Goal: Entertainment & Leisure: Browse casually

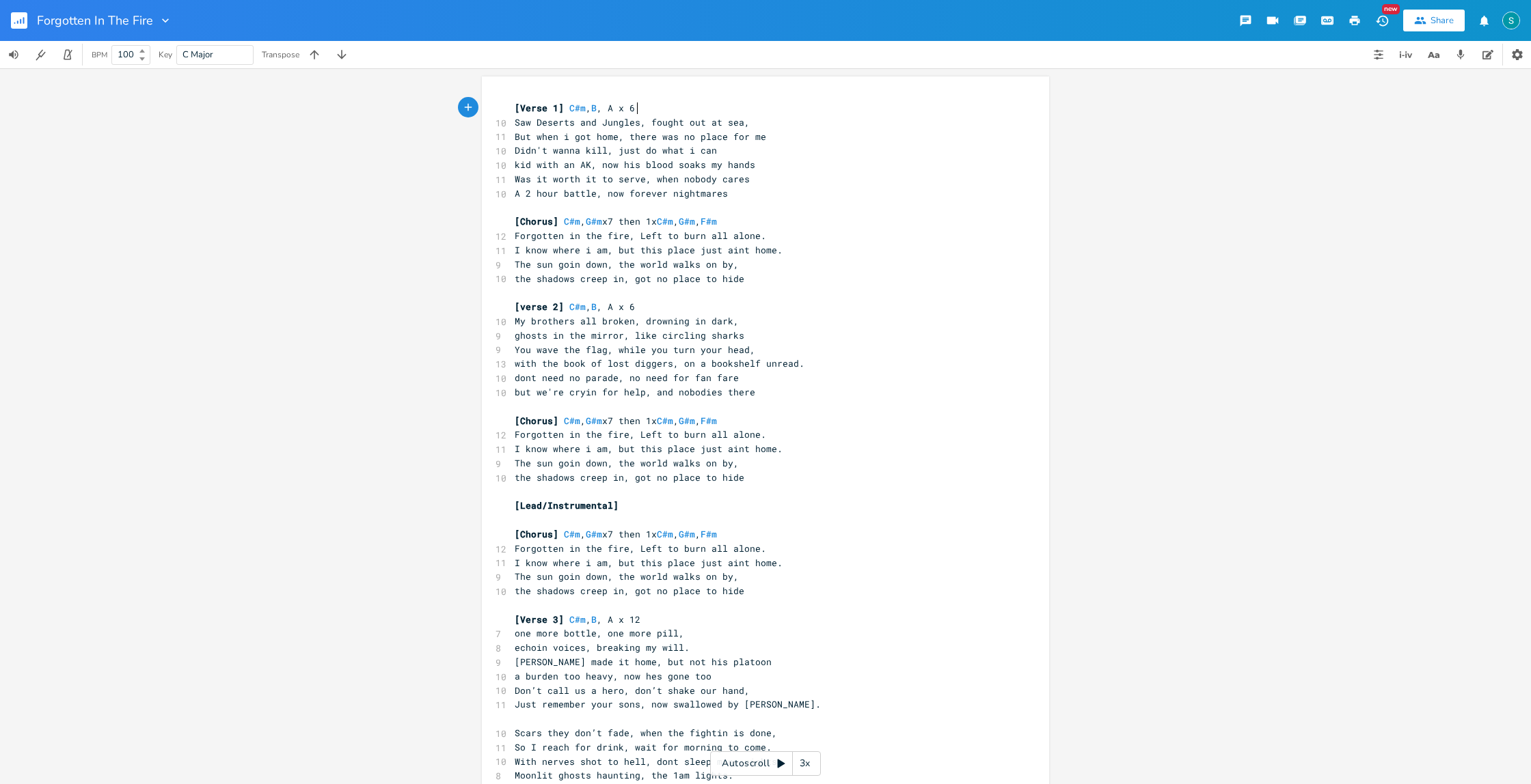
scroll to position [15, 0]
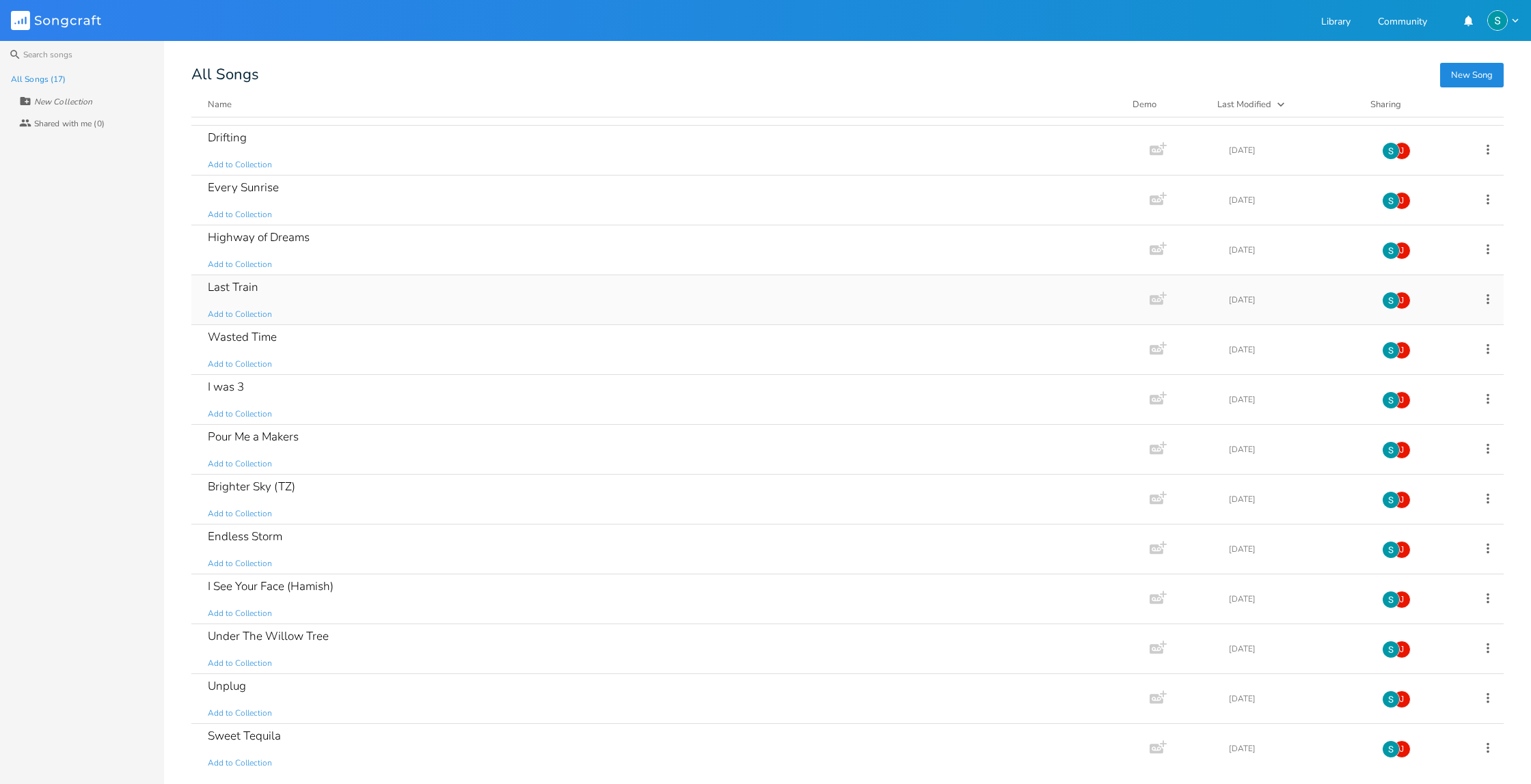
scroll to position [192, 0]
click at [401, 397] on div "Pour Me a Makers Add to Collection" at bounding box center [667, 399] width 919 height 50
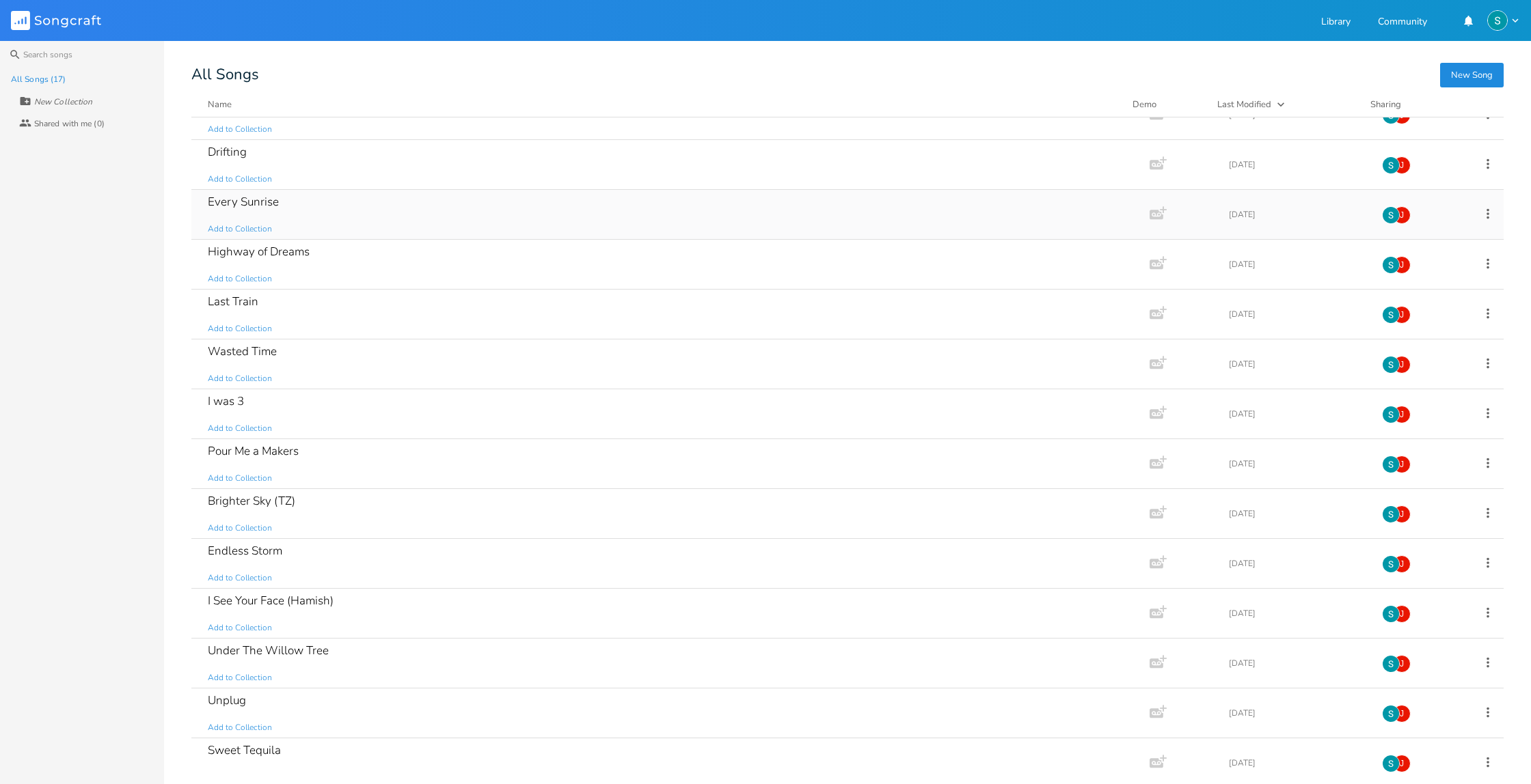
scroll to position [129, 0]
click at [445, 307] on div "Last Train Add to Collection" at bounding box center [667, 311] width 919 height 50
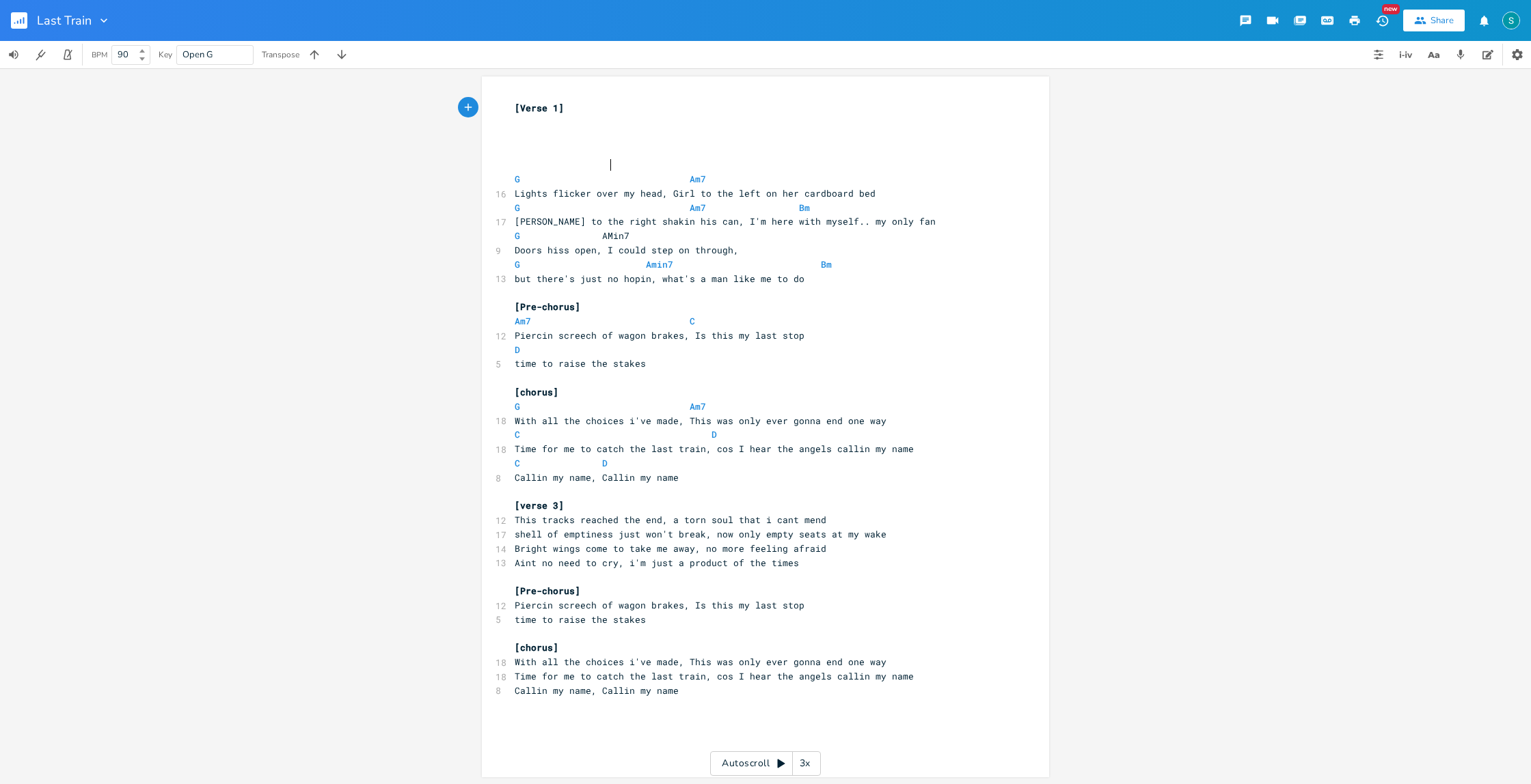
scroll to position [1, 0]
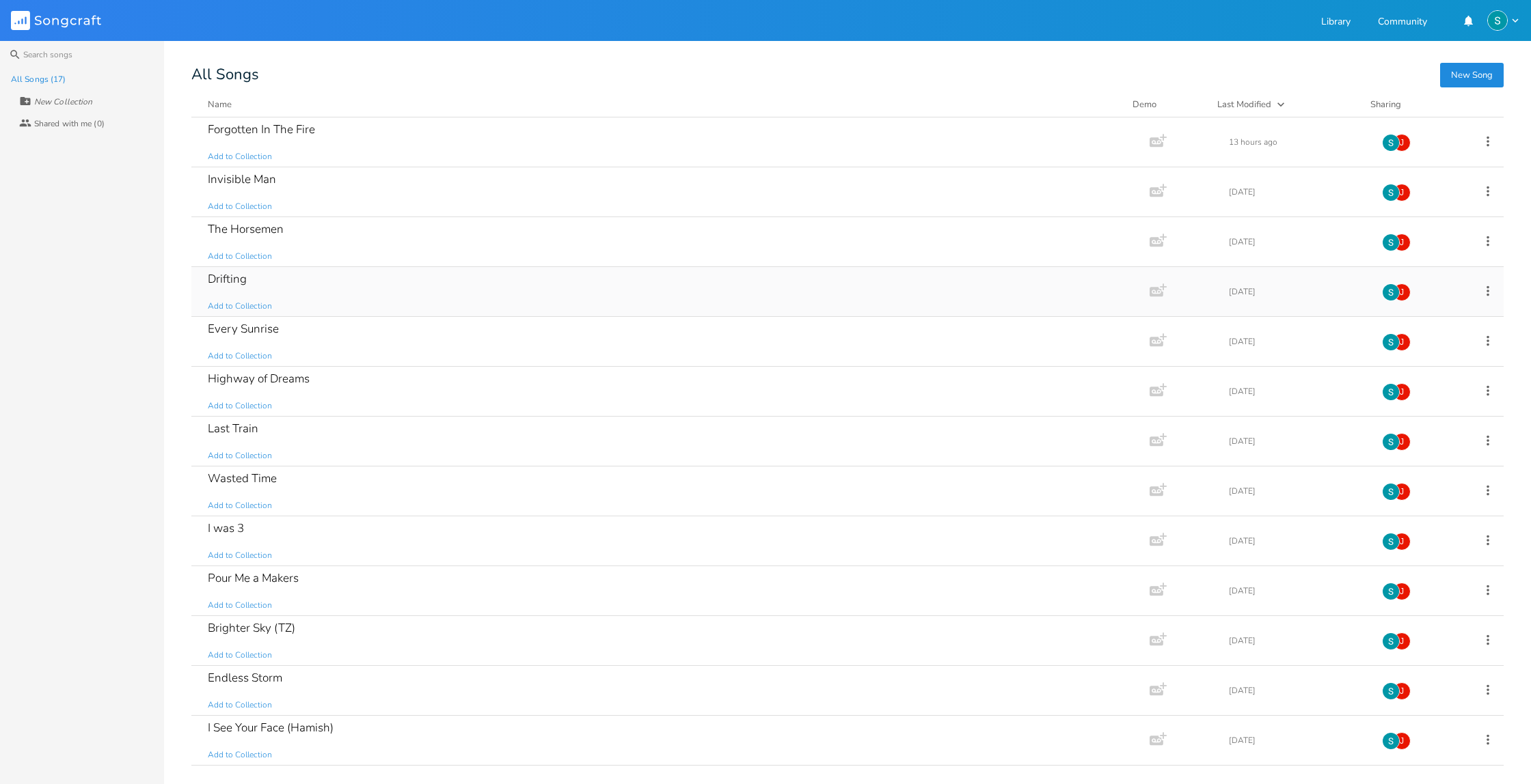
click at [325, 279] on div "Drifting Add to Collection" at bounding box center [667, 292] width 919 height 50
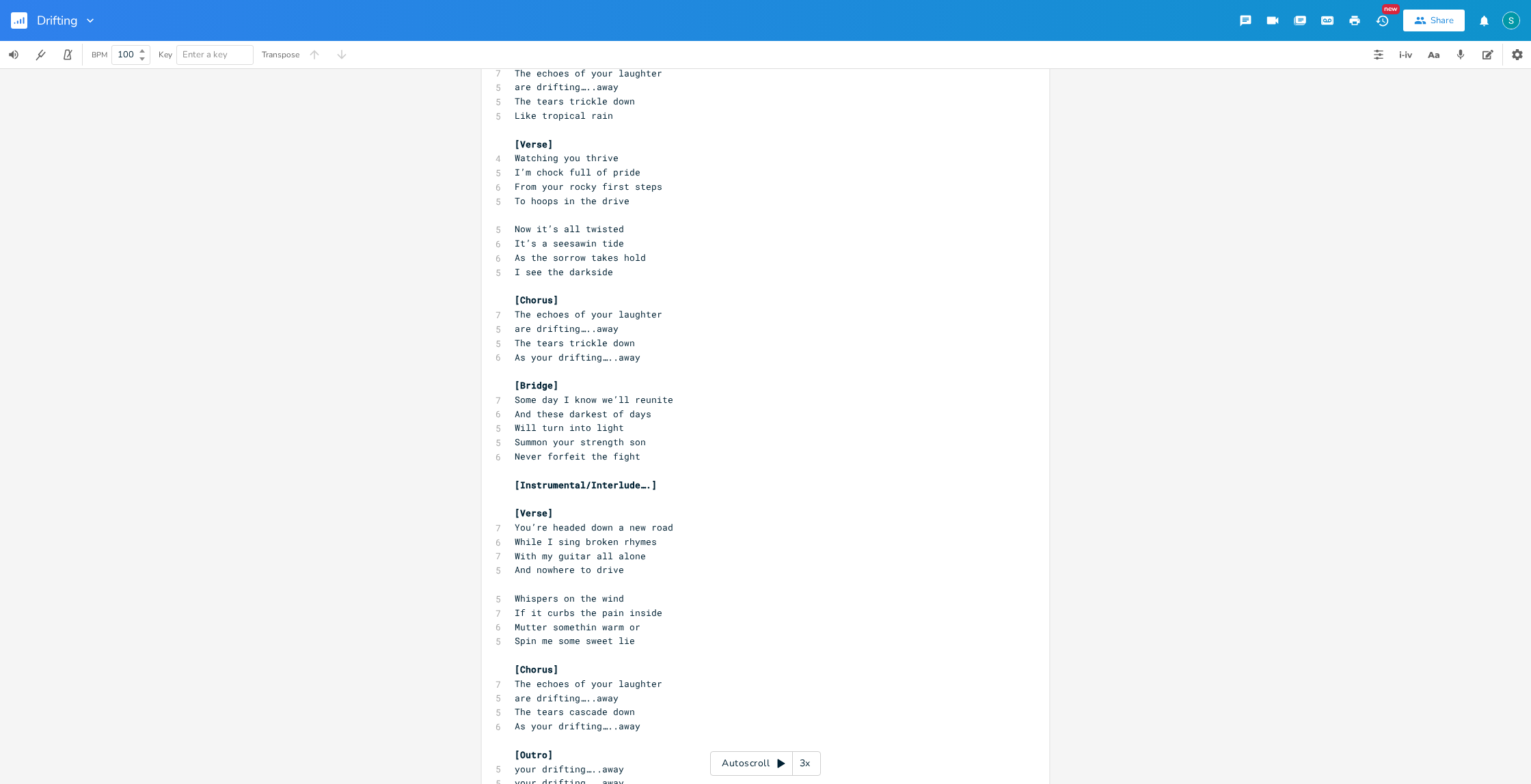
scroll to position [218, 0]
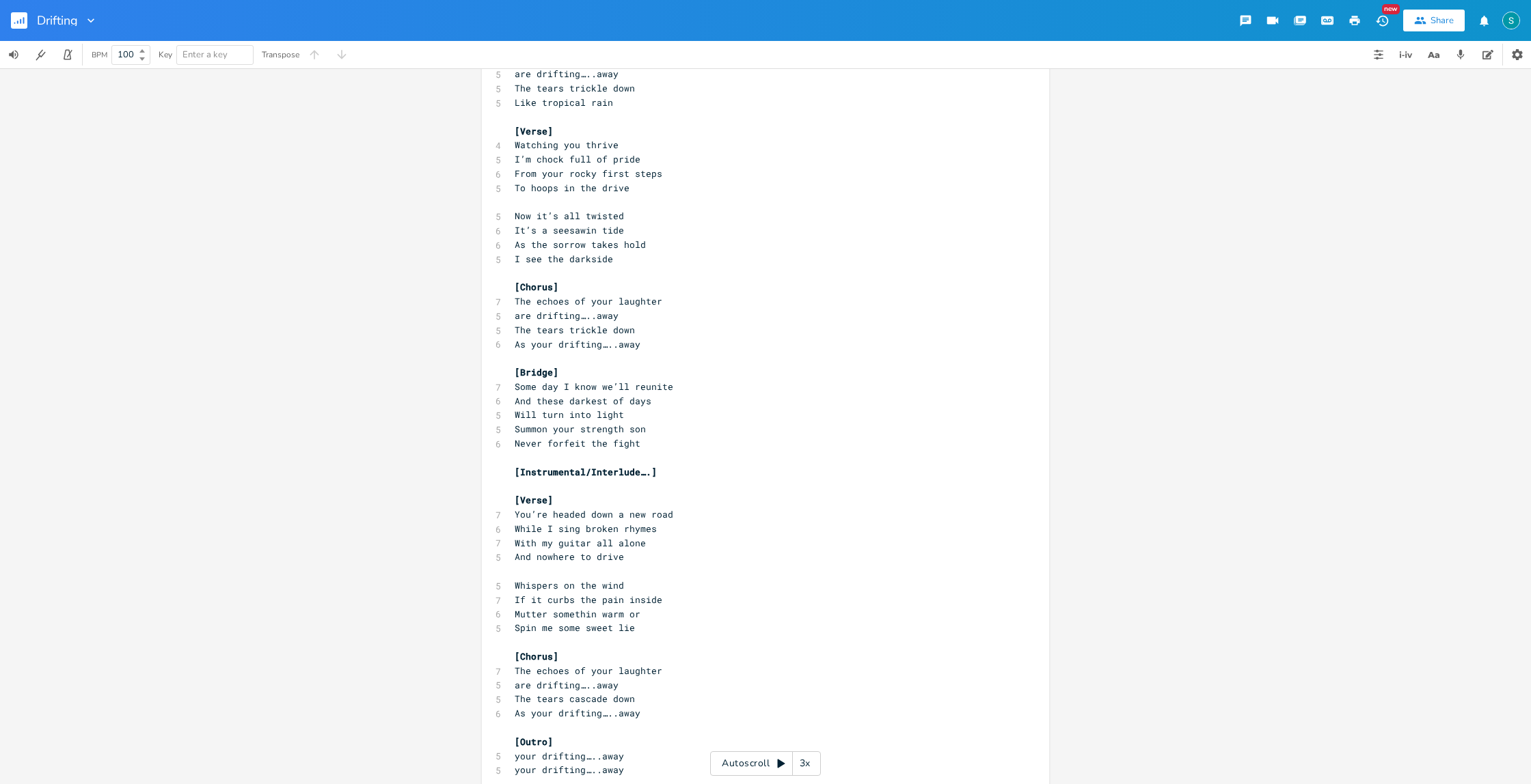
click at [20, 21] on icon "button" at bounding box center [20, 21] width 1 height 5
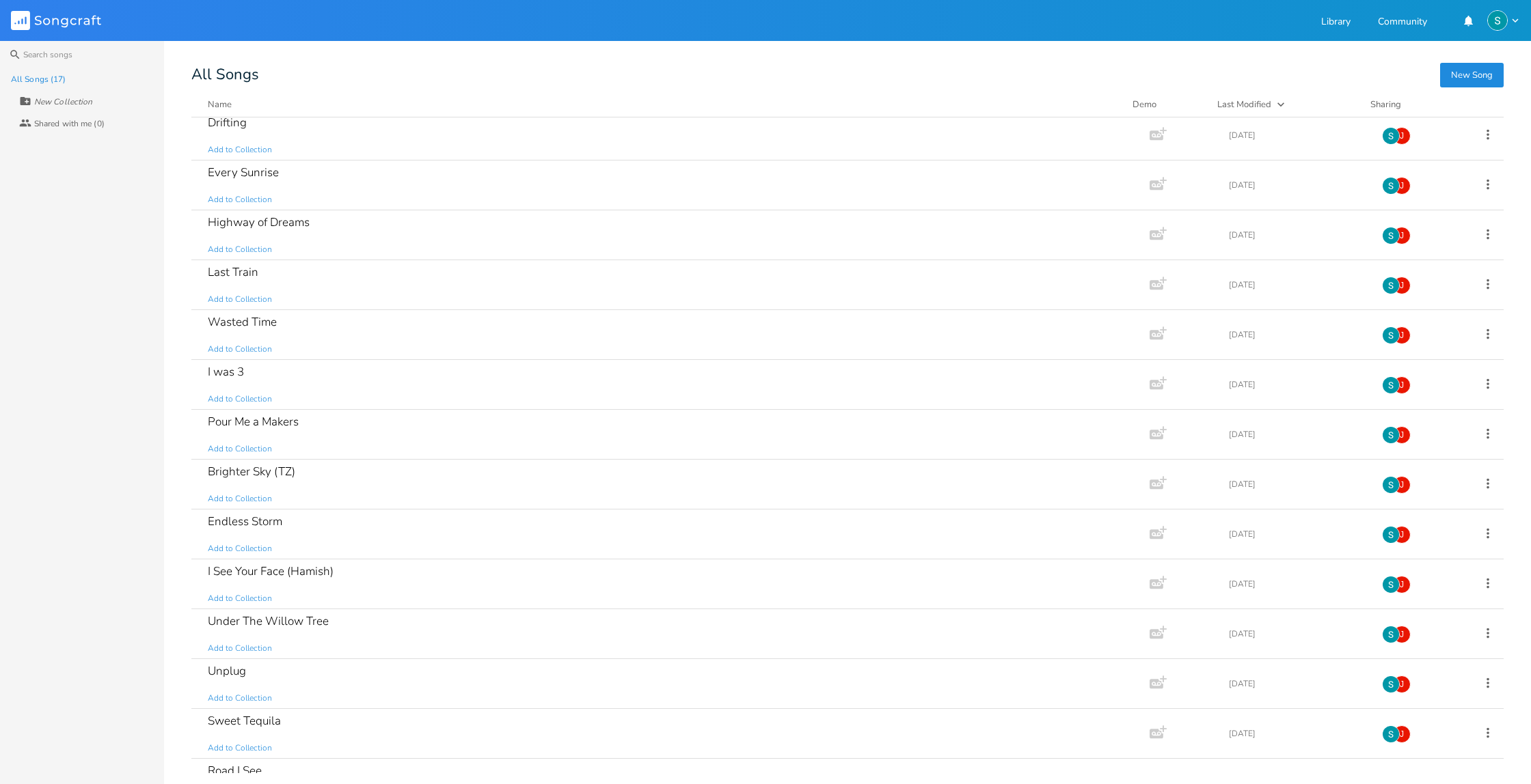
scroll to position [192, 0]
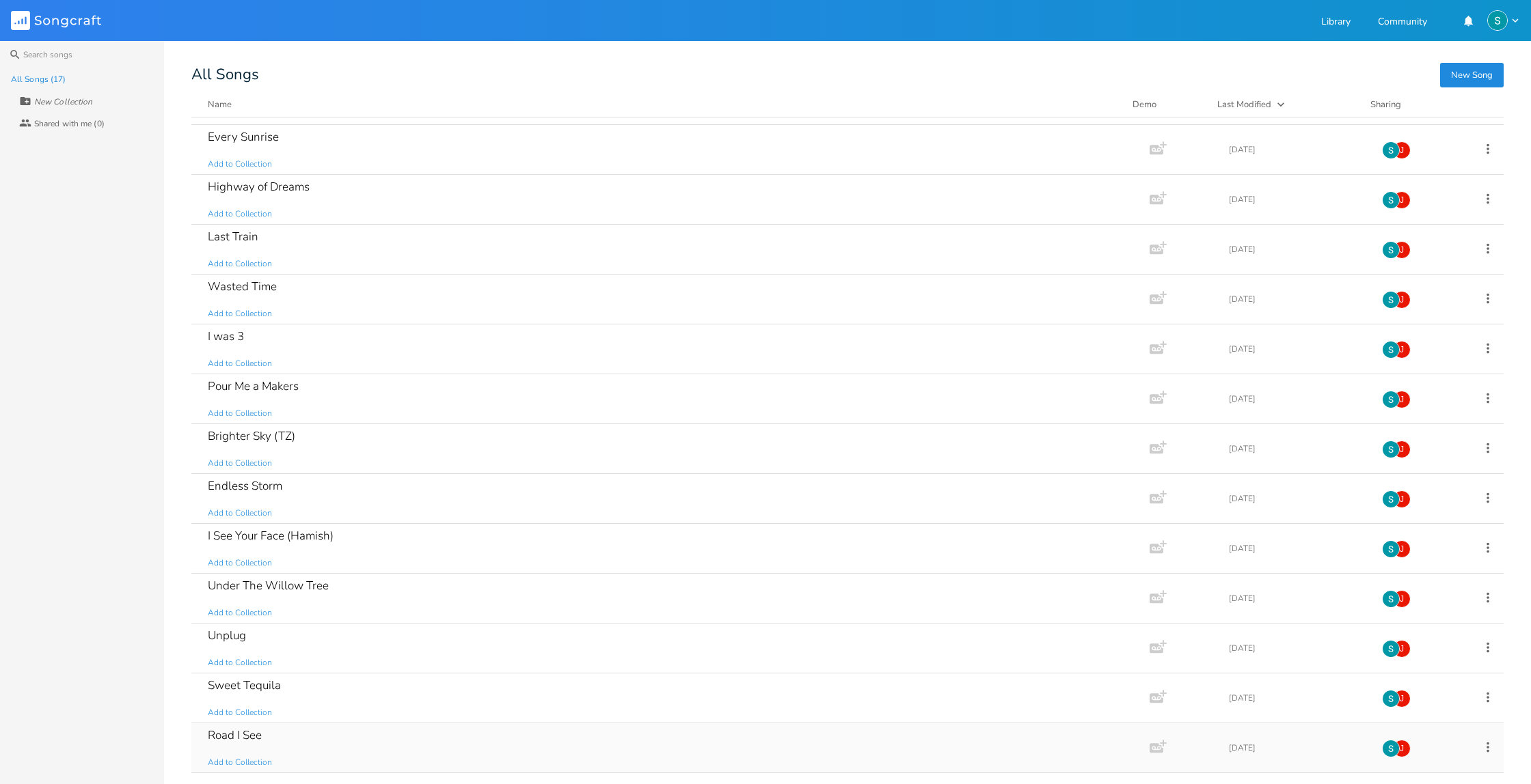
click at [299, 729] on div "Road I See Add to Collection" at bounding box center [667, 748] width 919 height 50
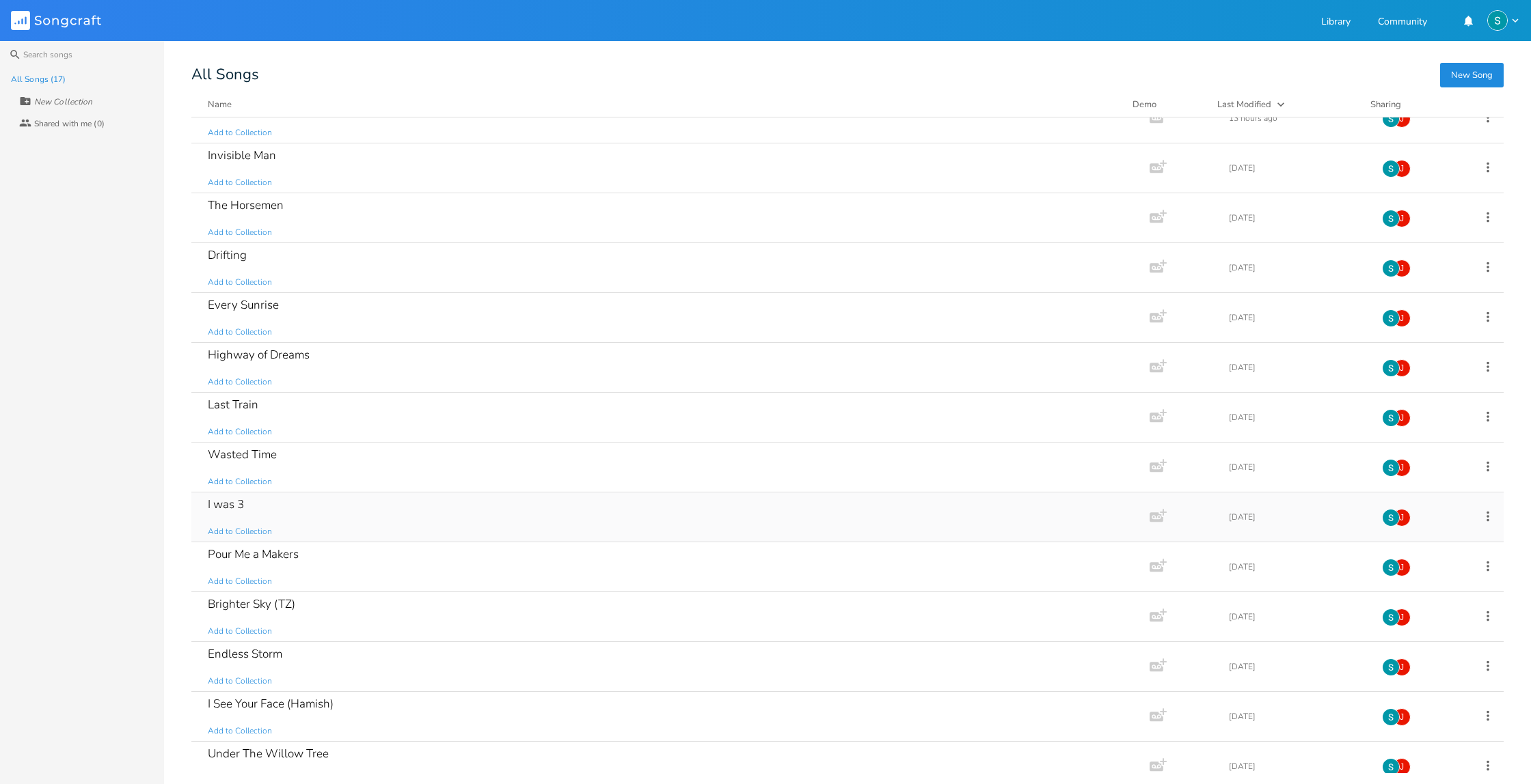
scroll to position [23, 0]
click at [422, 381] on div "Highway of Dreams Add to Collection" at bounding box center [667, 368] width 919 height 50
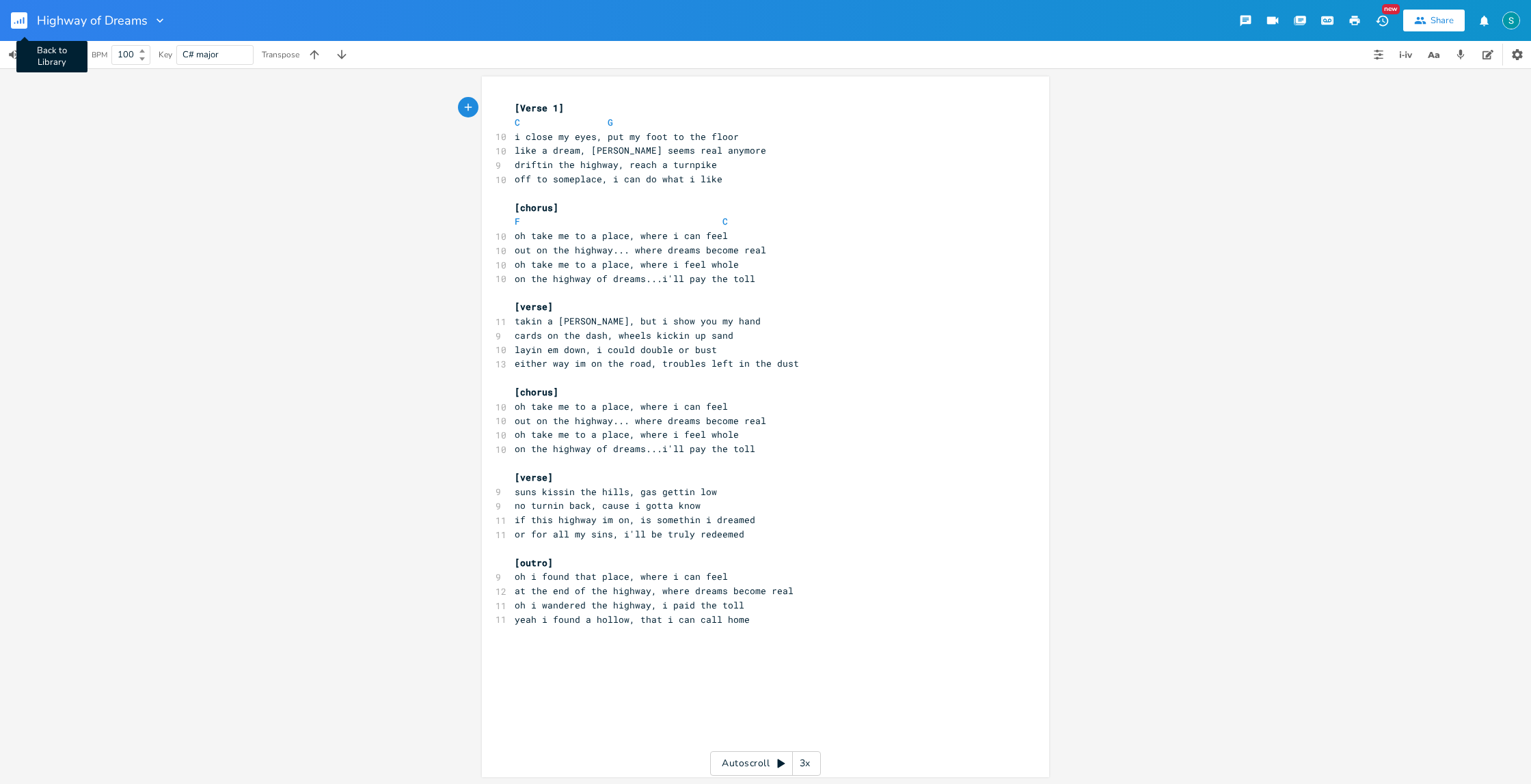
click at [21, 17] on rect "button" at bounding box center [19, 20] width 17 height 17
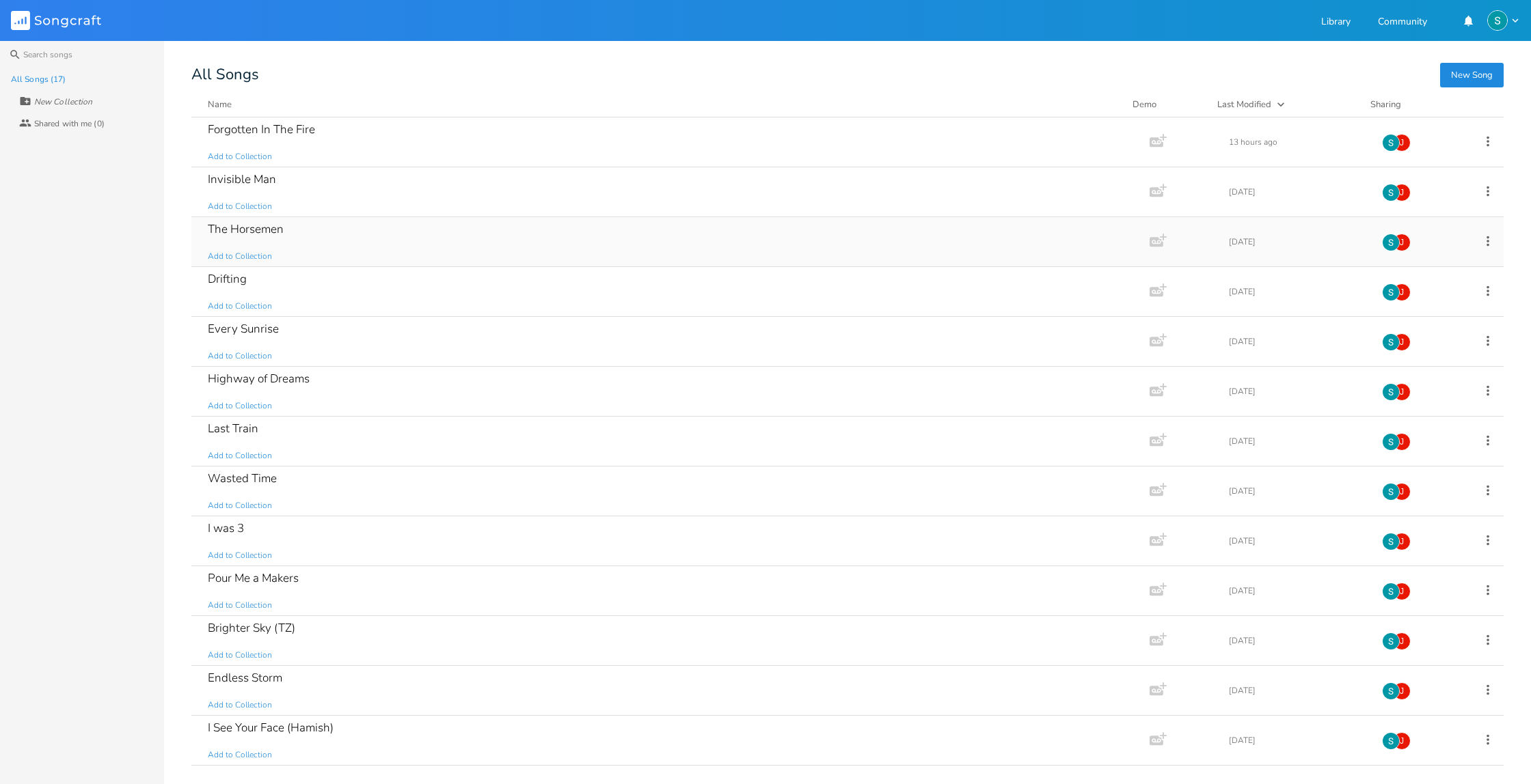
click at [322, 227] on div "The Horsemen Add to Collection" at bounding box center [667, 242] width 919 height 50
